Goal: Task Accomplishment & Management: Complete application form

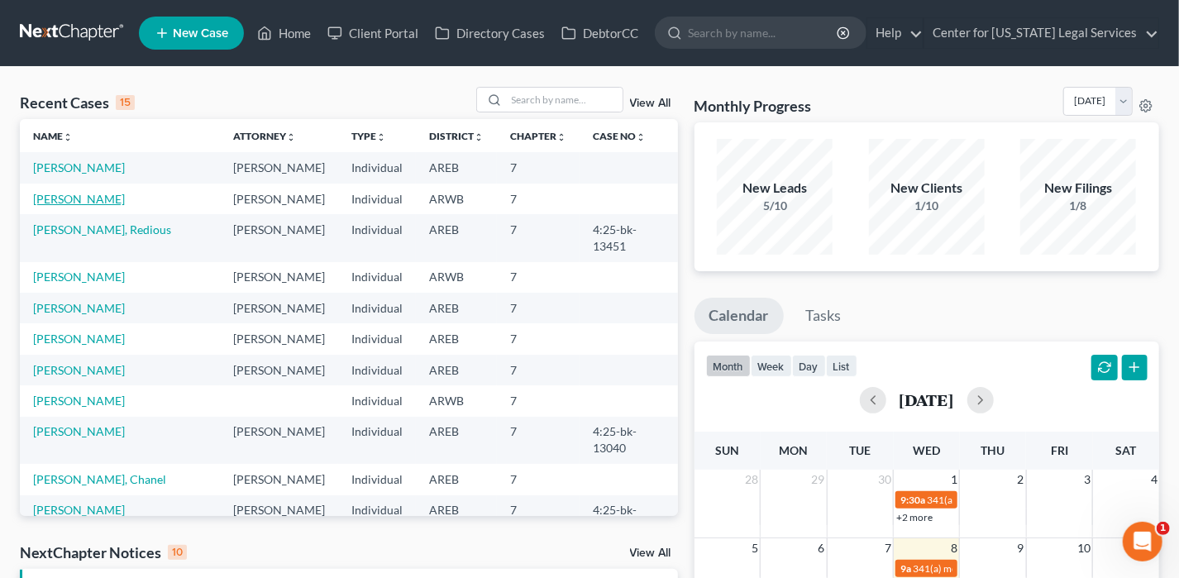
click at [51, 198] on link "[PERSON_NAME]" at bounding box center [79, 199] width 92 height 14
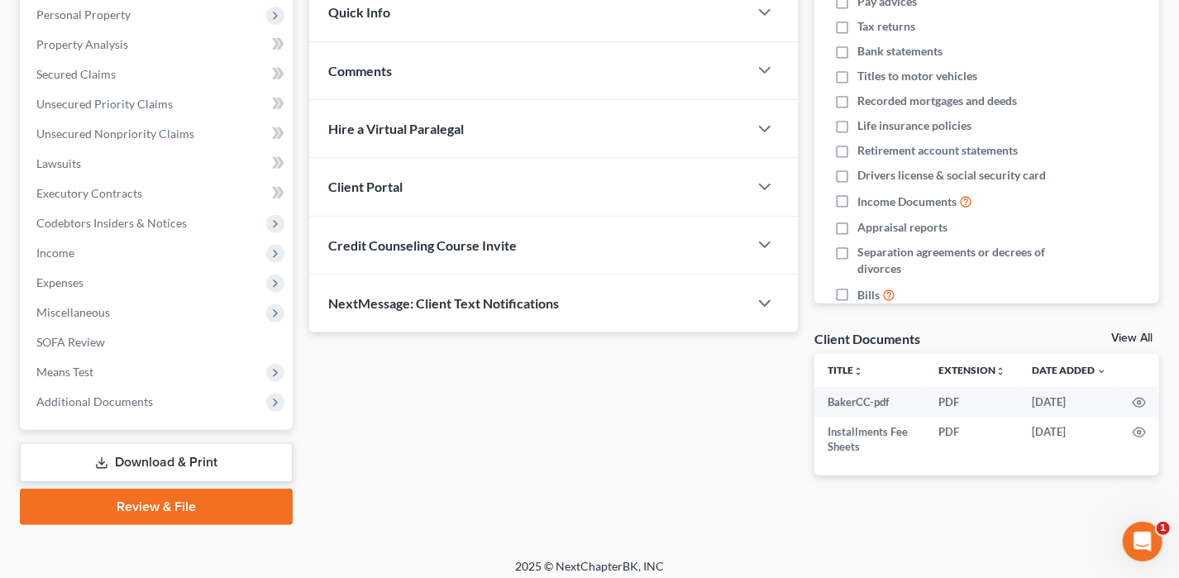
scroll to position [298, 0]
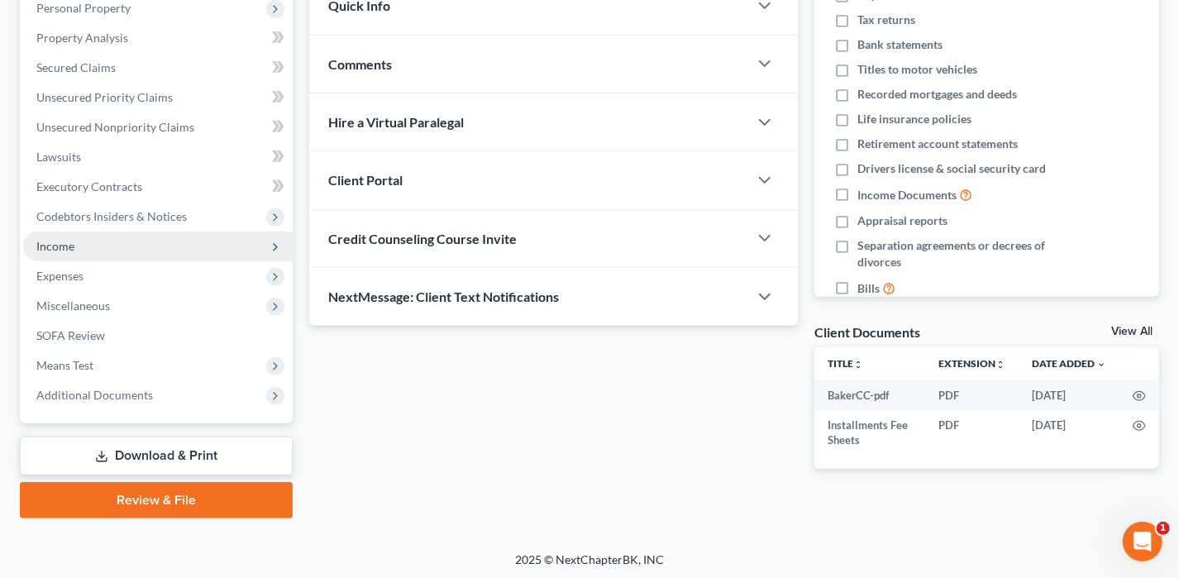
click at [78, 238] on span "Income" at bounding box center [157, 246] width 269 height 30
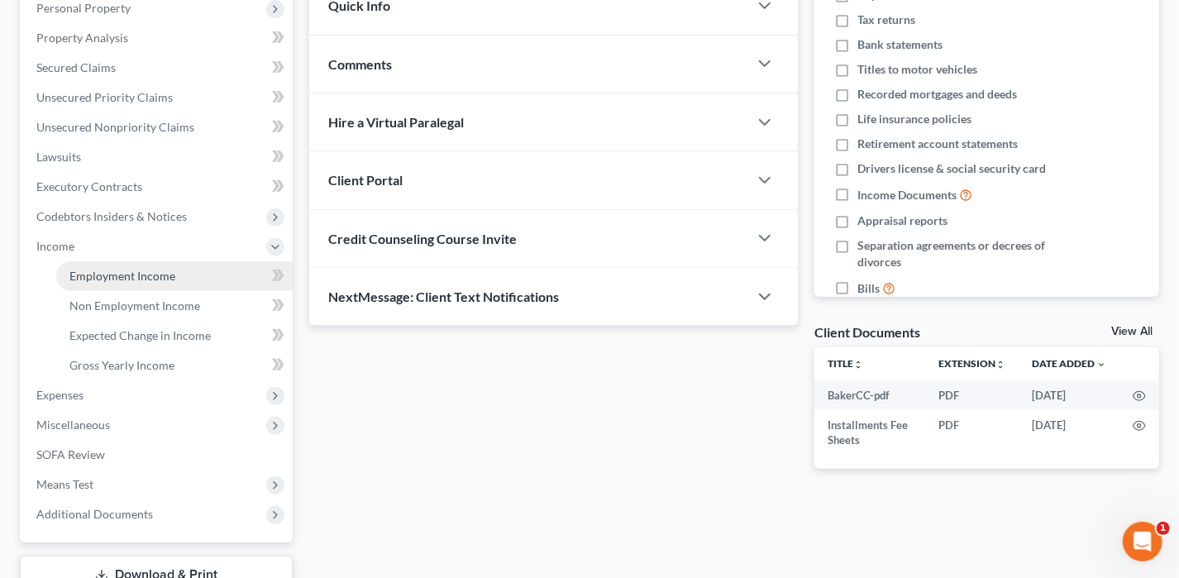
click at [145, 269] on span "Employment Income" at bounding box center [122, 276] width 106 height 14
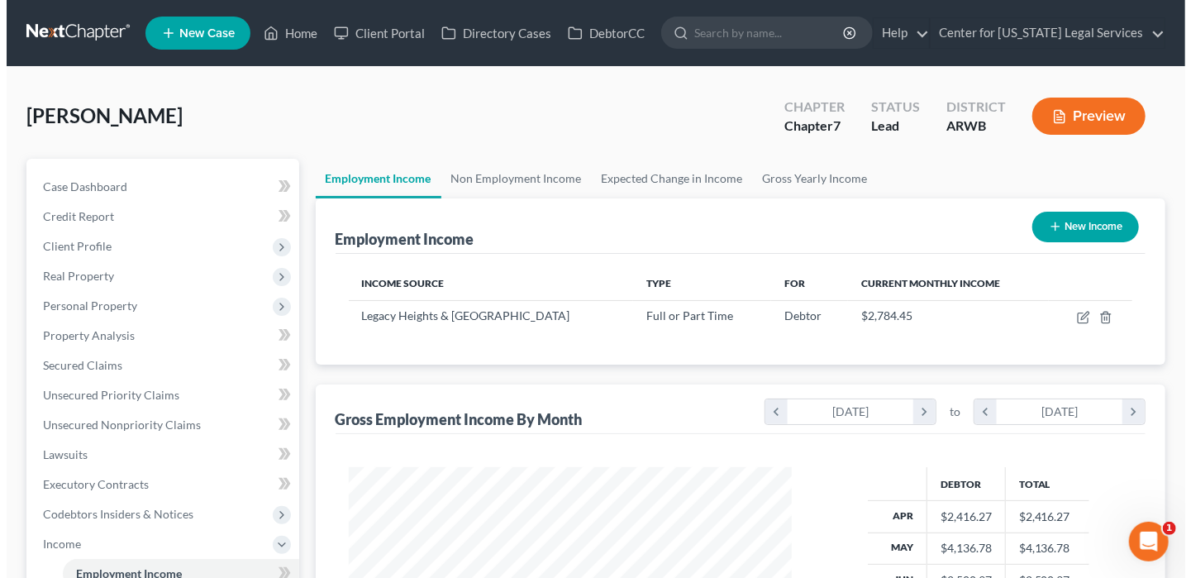
scroll to position [294, 476]
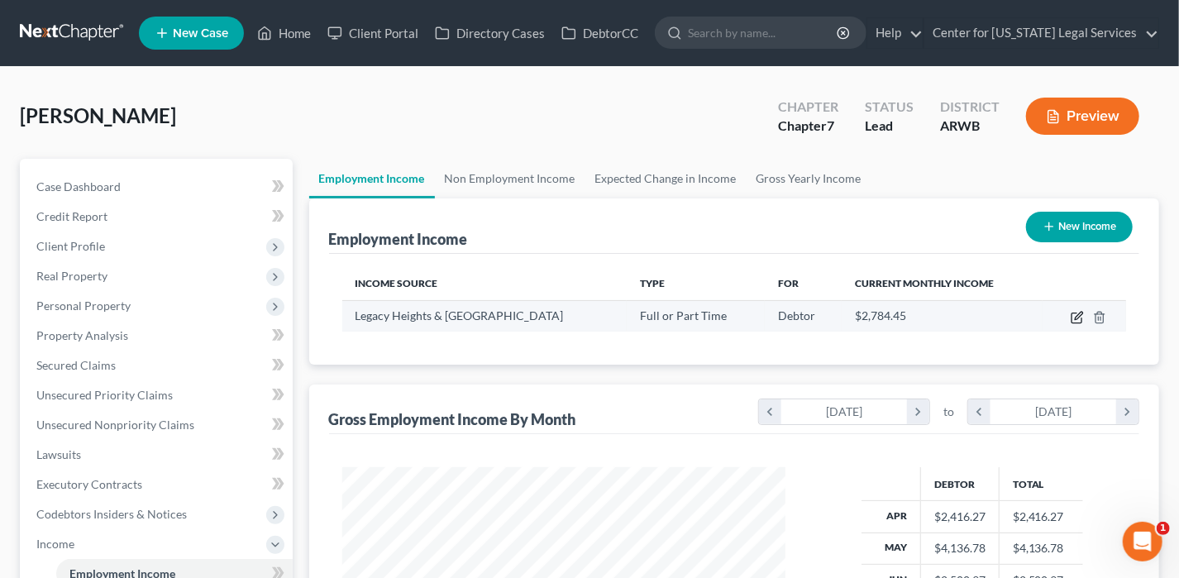
click at [1075, 316] on icon "button" at bounding box center [1076, 317] width 13 height 13
select select "0"
select select "2"
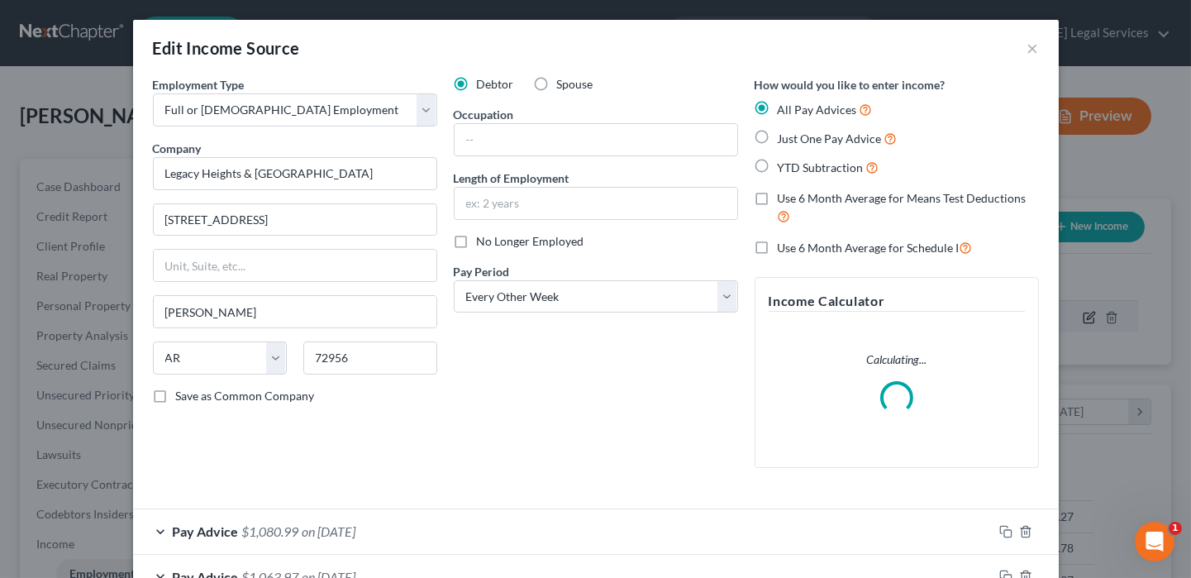
scroll to position [294, 482]
click at [493, 139] on input "text" at bounding box center [596, 139] width 283 height 31
type input "Head of Housekeeping"
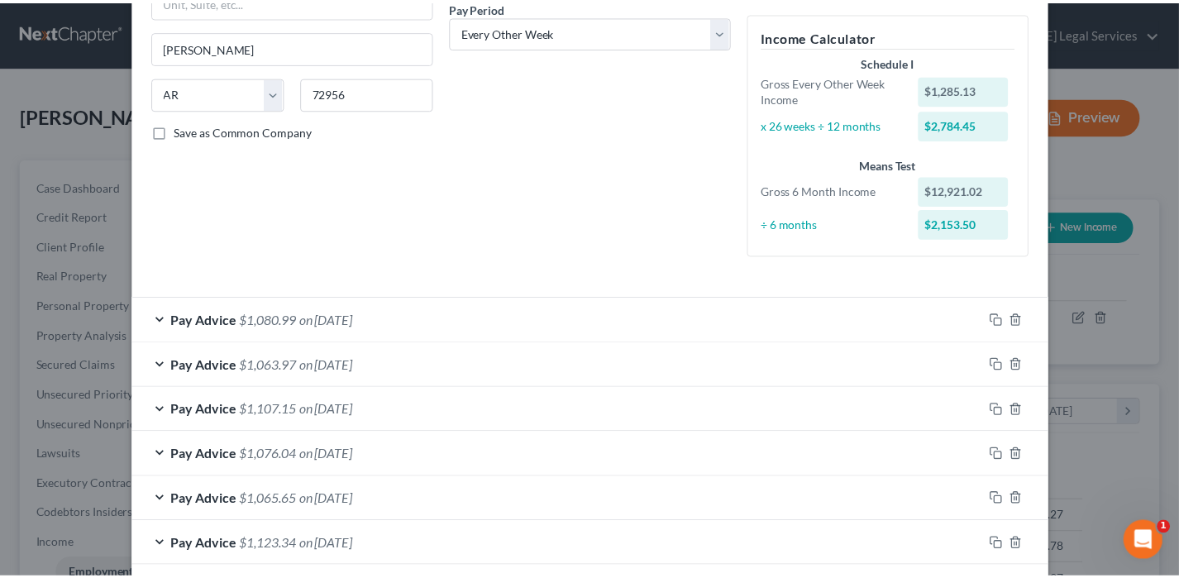
scroll to position [565, 0]
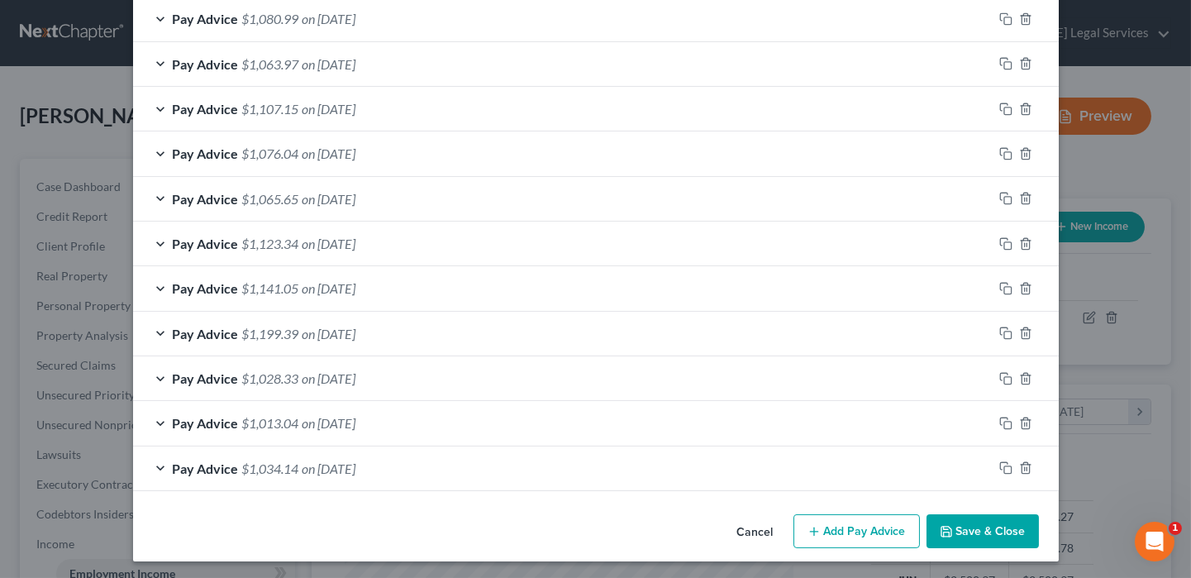
type input "7 years"
click at [974, 519] on button "Save & Close" at bounding box center [983, 531] width 112 height 35
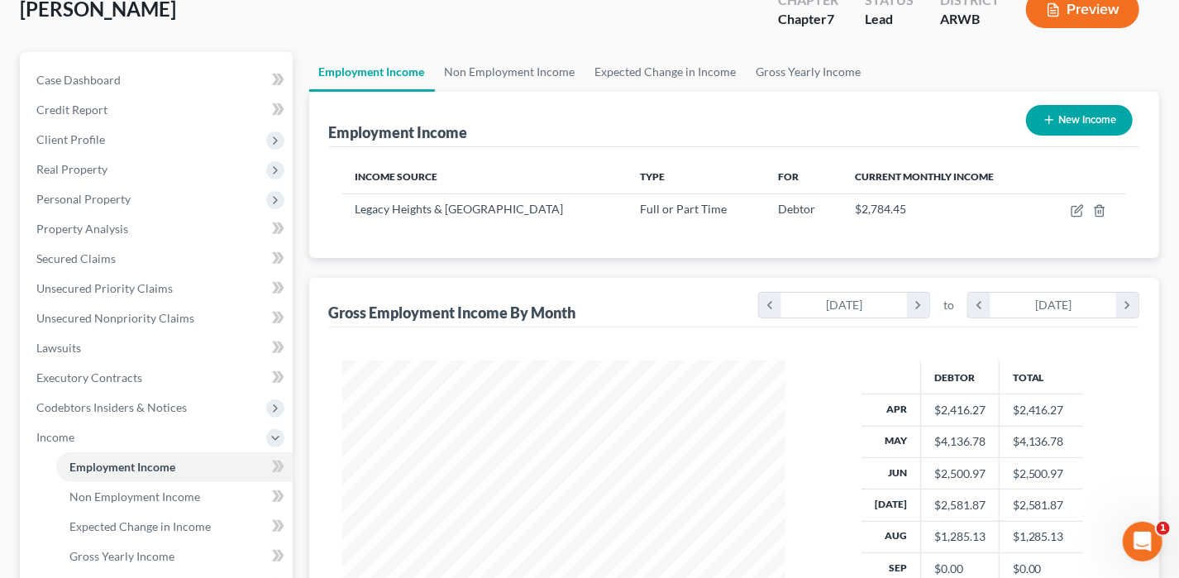
scroll to position [248, 0]
